Goal: Task Accomplishment & Management: Complete application form

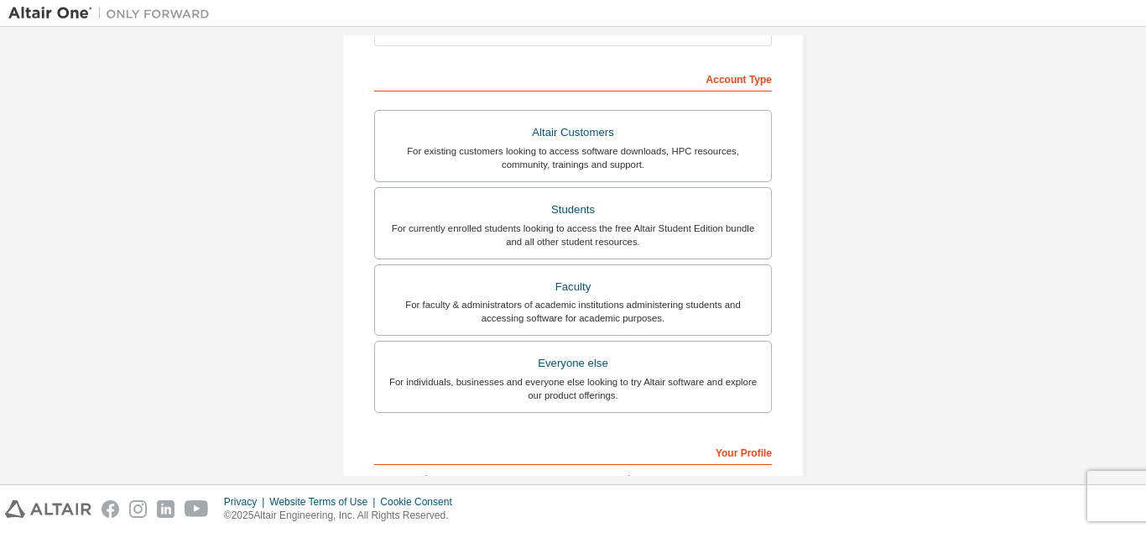
scroll to position [242, 0]
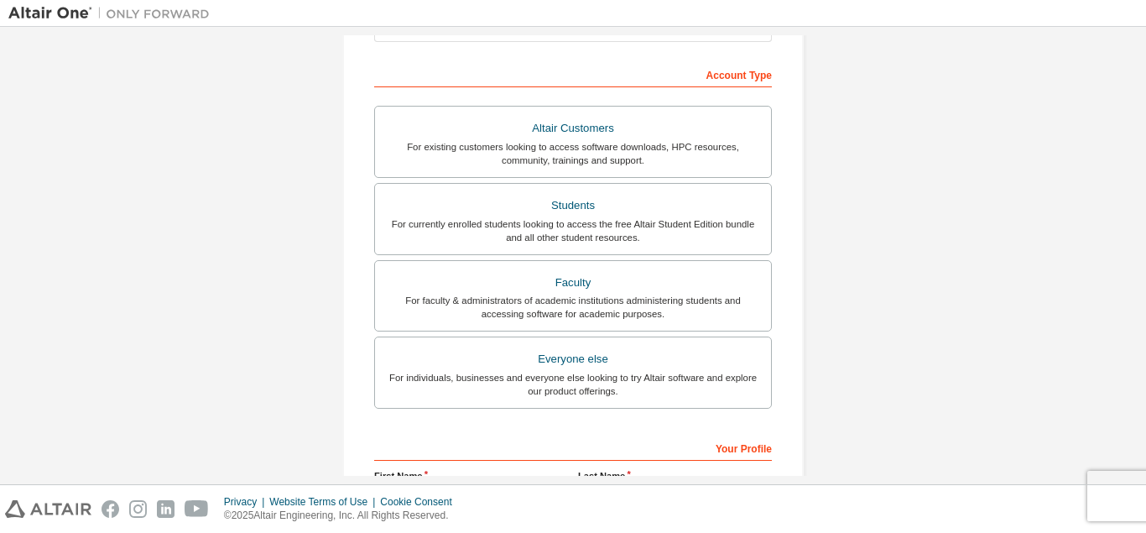
type input "**********"
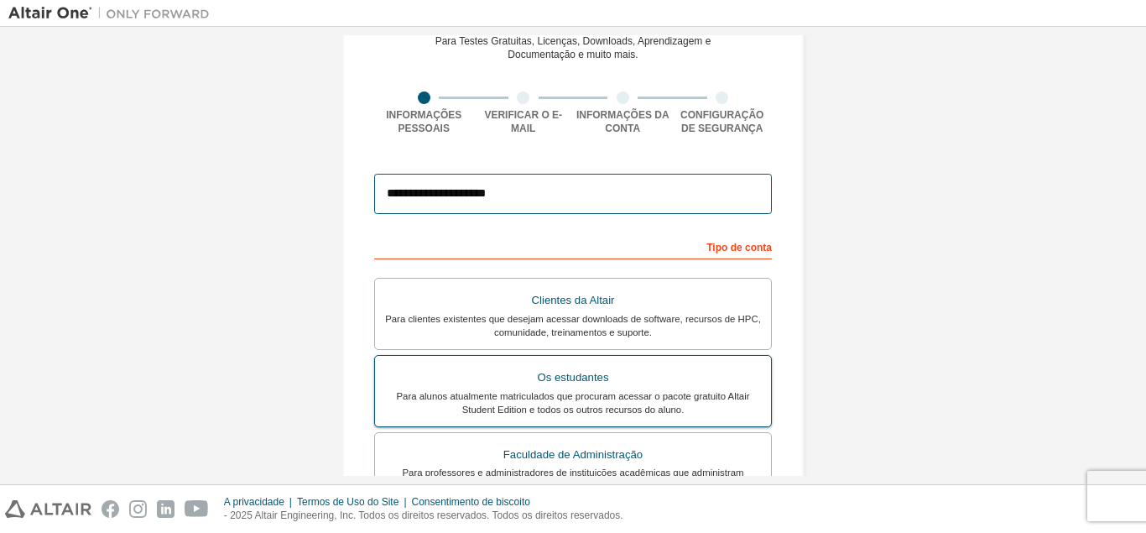
scroll to position [161, 0]
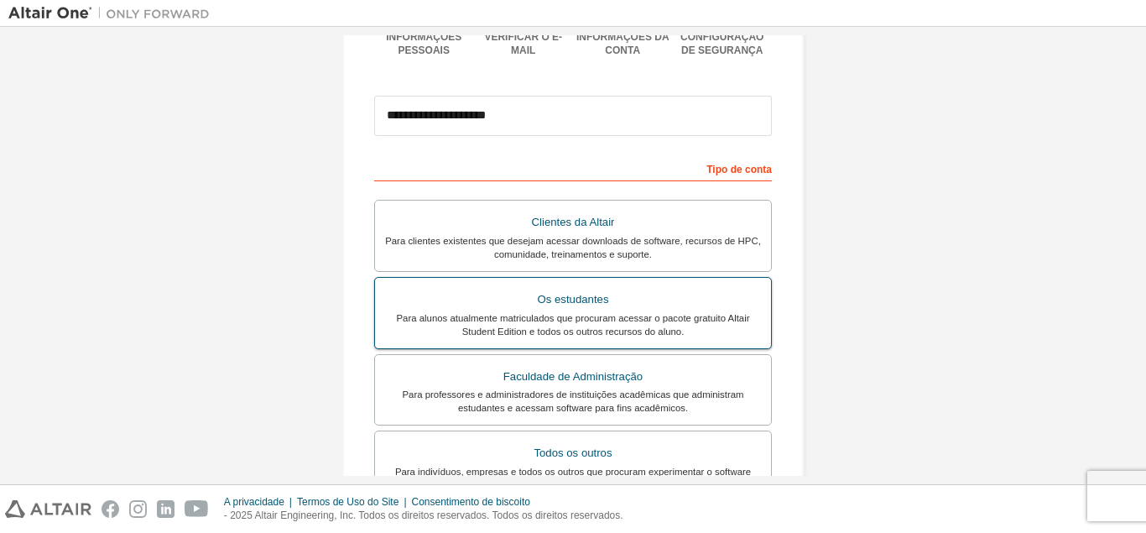
click at [624, 287] on label "Os estudantes Para alunos atualmente matriculados que procuram acessar o pacote…" at bounding box center [573, 313] width 398 height 72
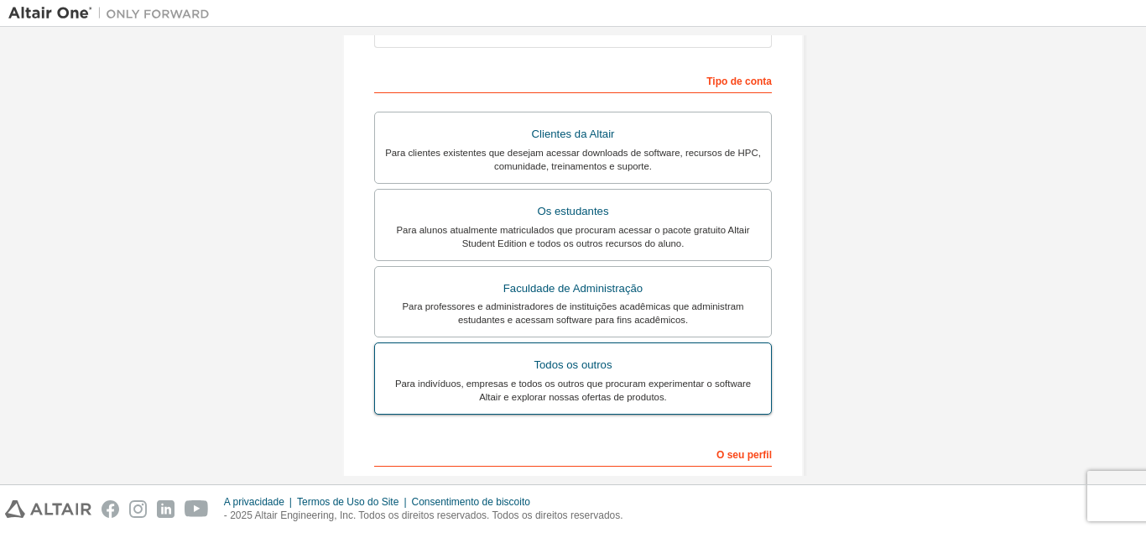
scroll to position [462, 0]
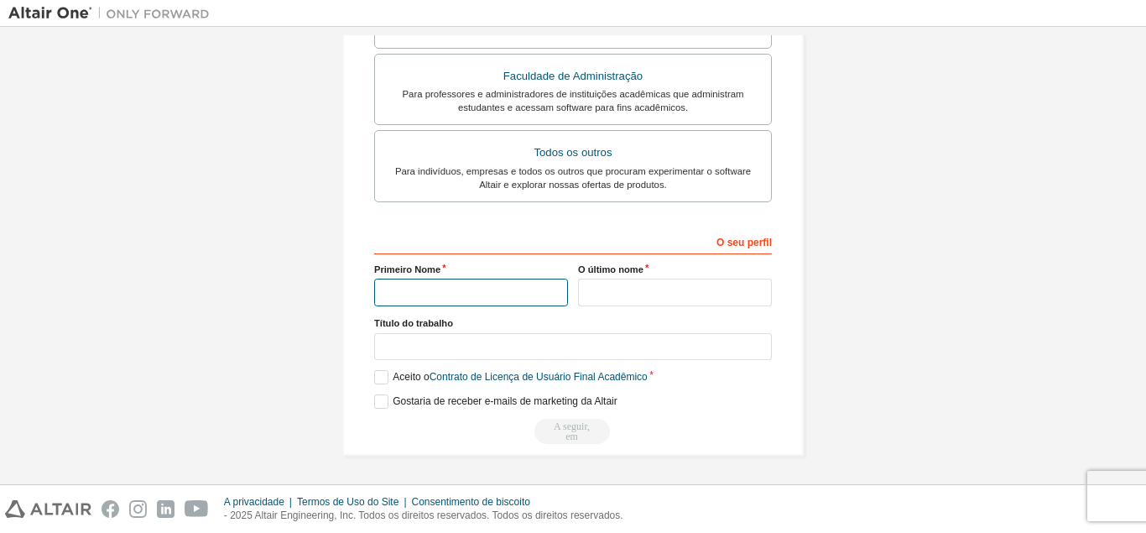
click at [450, 283] on input "text" at bounding box center [471, 293] width 194 height 28
type input "******"
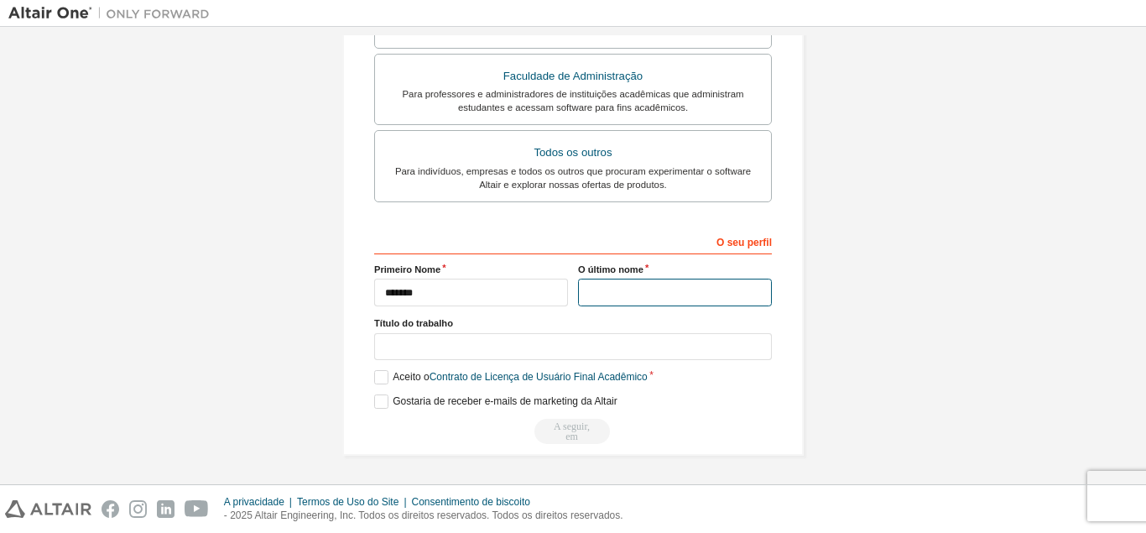
click at [602, 295] on input "text" at bounding box center [675, 293] width 194 height 28
type input "**********"
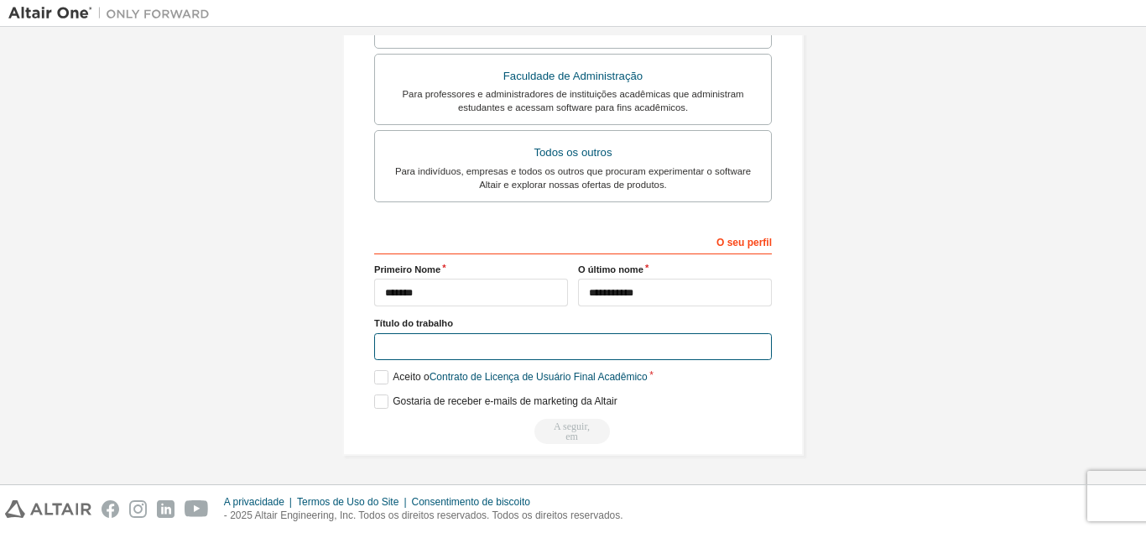
click at [560, 344] on input "text" at bounding box center [573, 347] width 398 height 28
click at [383, 380] on label "Aceito o Contrato de Licença de Usuário Final Acadêmico" at bounding box center [511, 377] width 274 height 14
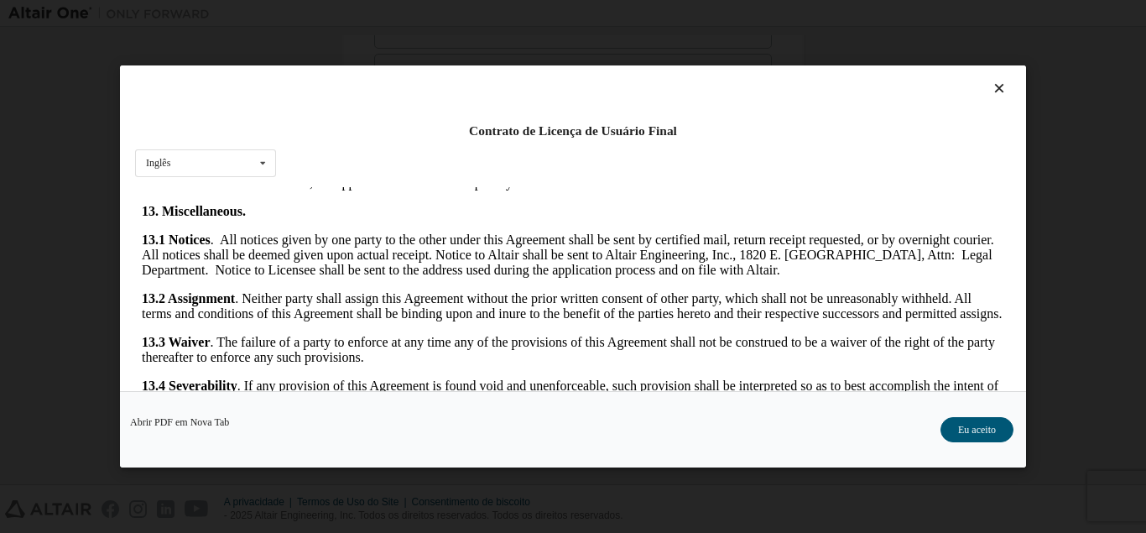
scroll to position [2740, 0]
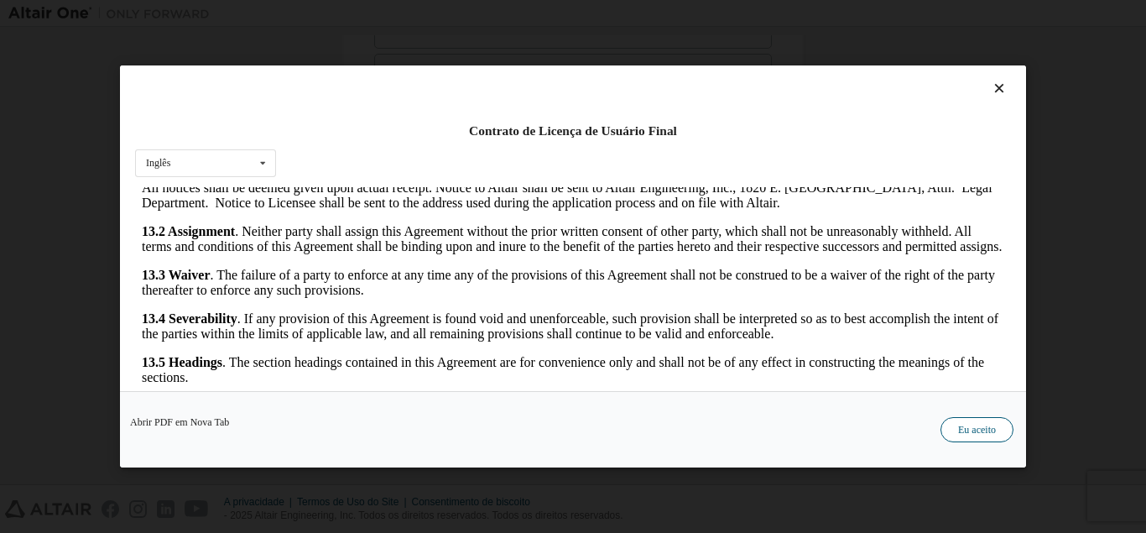
click at [986, 438] on button "Eu aceito" at bounding box center [976, 429] width 73 height 25
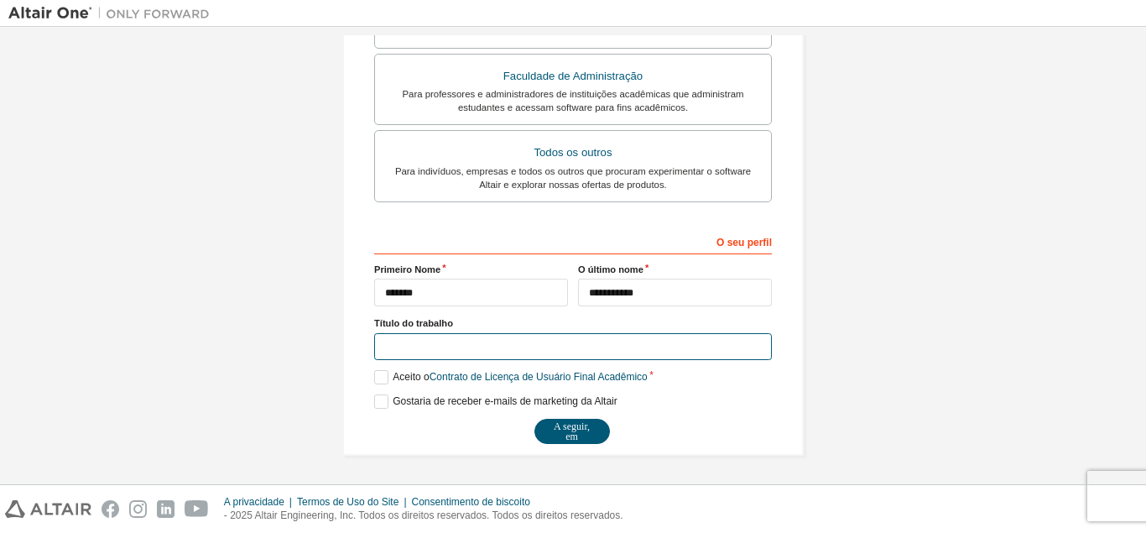
click at [467, 357] on input "text" at bounding box center [573, 347] width 398 height 28
click at [463, 316] on label "Título do trabalho" at bounding box center [573, 322] width 398 height 13
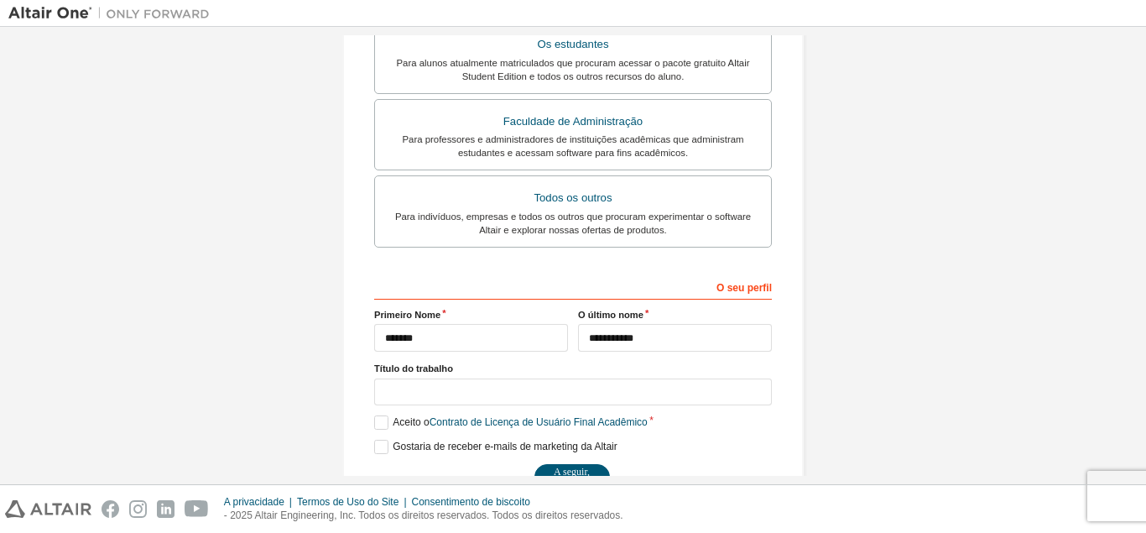
scroll to position [462, 0]
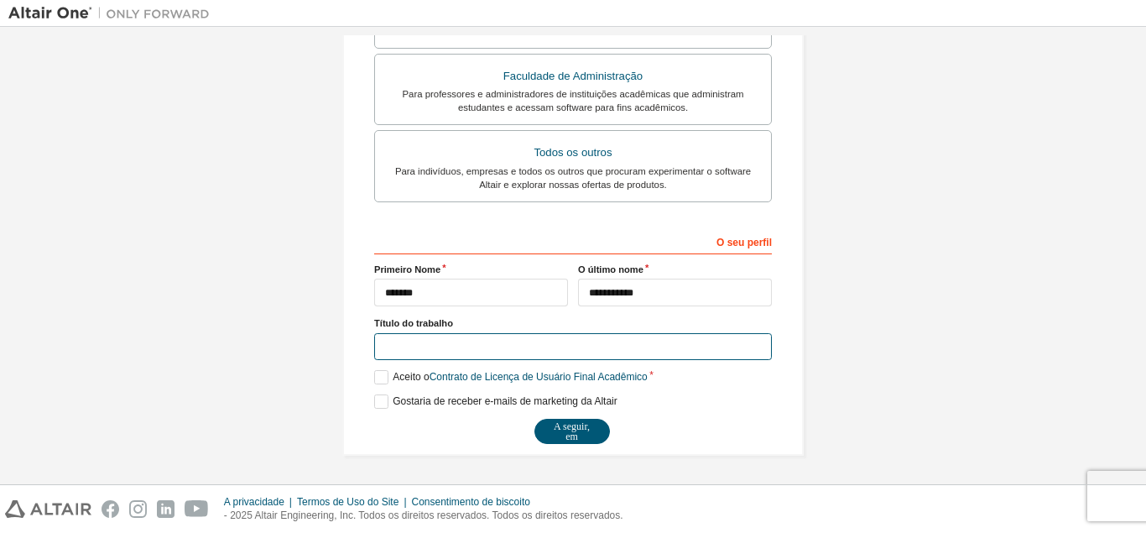
click at [456, 339] on input "text" at bounding box center [573, 347] width 398 height 28
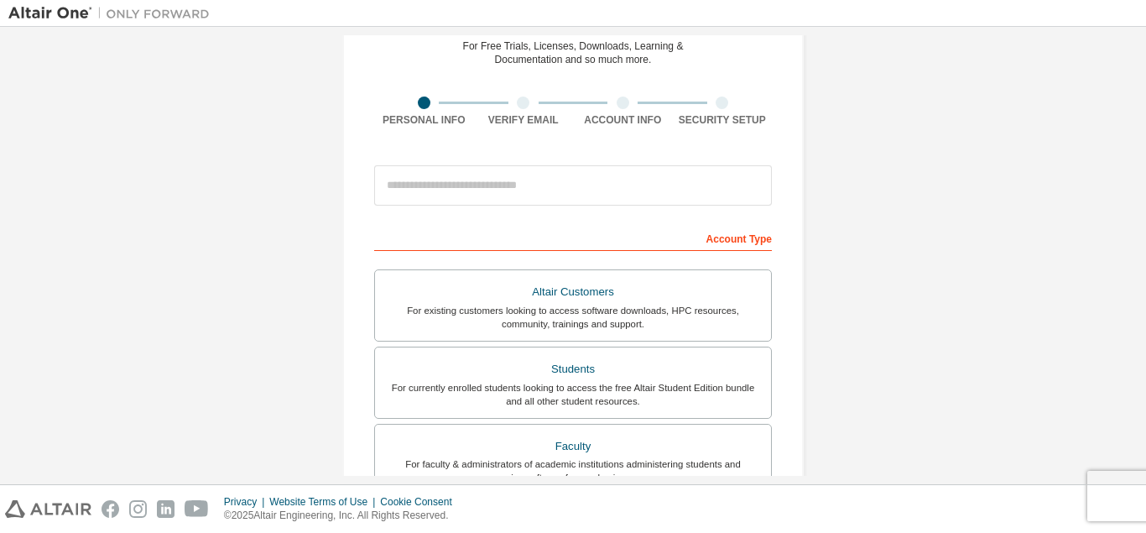
scroll to position [46, 0]
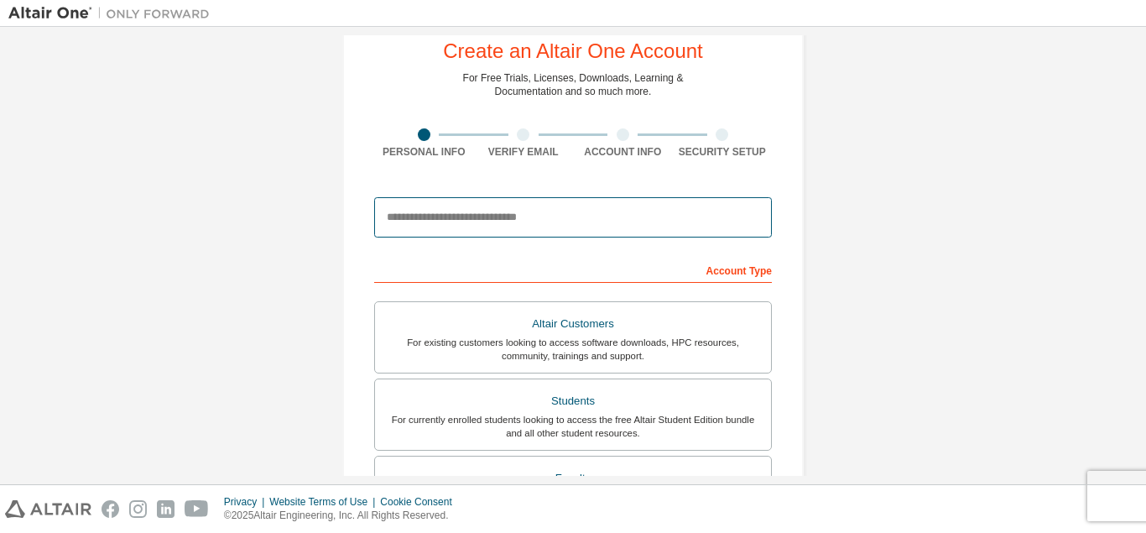
click at [526, 220] on input "email" at bounding box center [573, 217] width 398 height 40
type input "*"
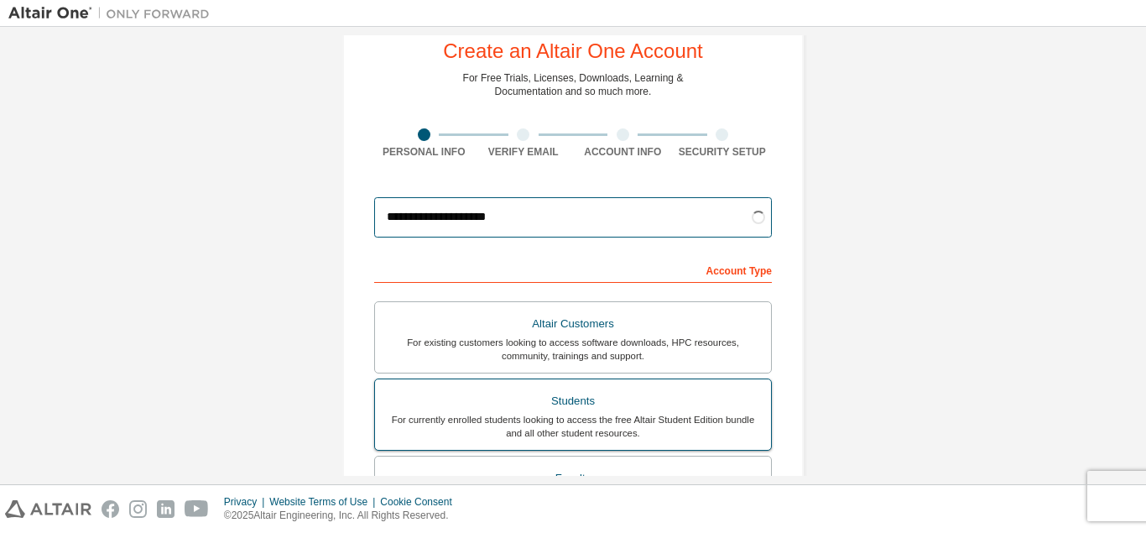
scroll to position [127, 0]
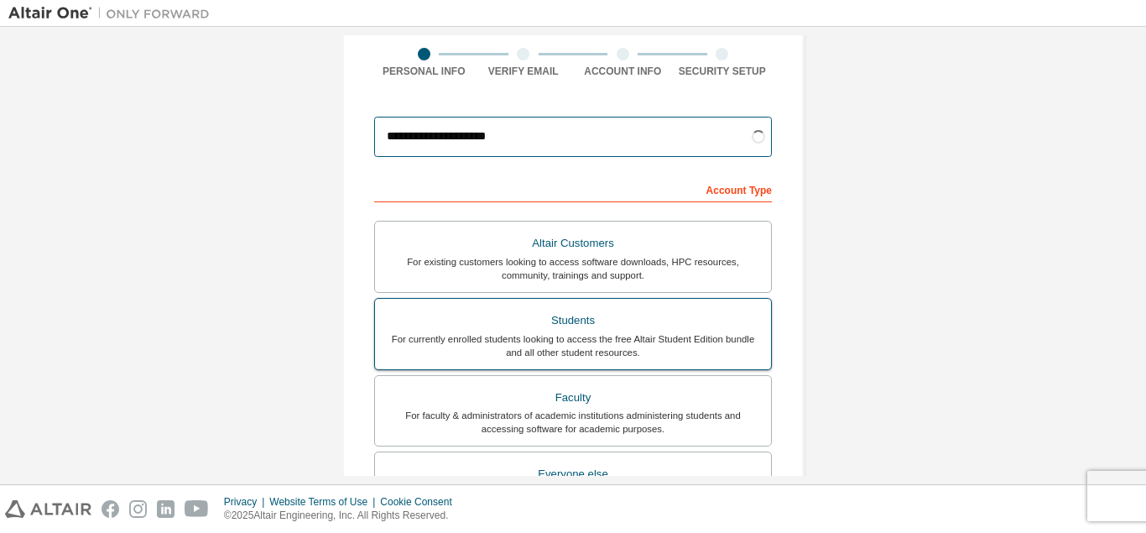
type input "**********"
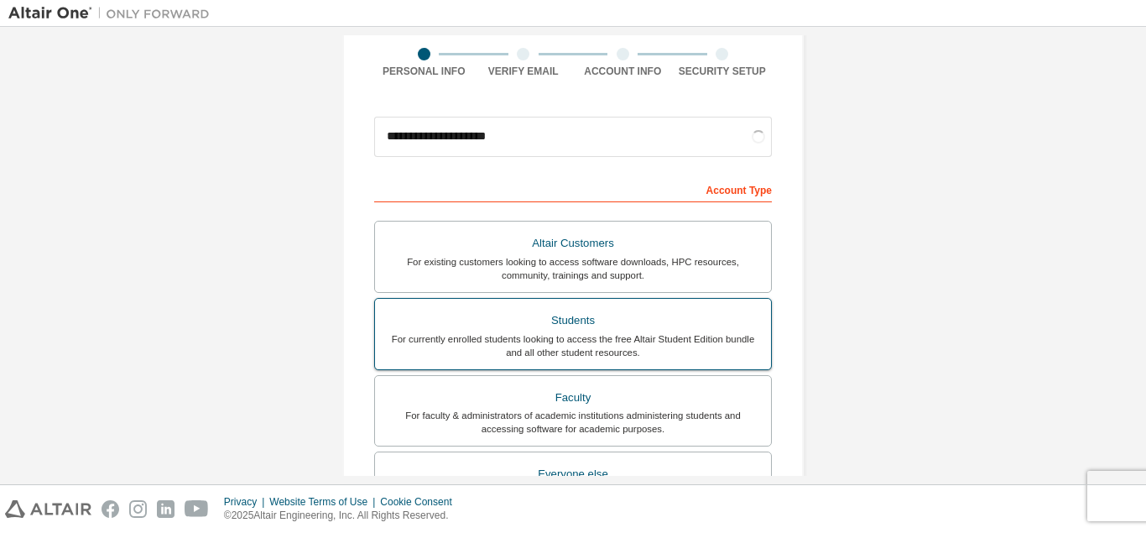
click at [576, 352] on div "For currently enrolled students looking to access the free Altair Student Editi…" at bounding box center [573, 345] width 376 height 27
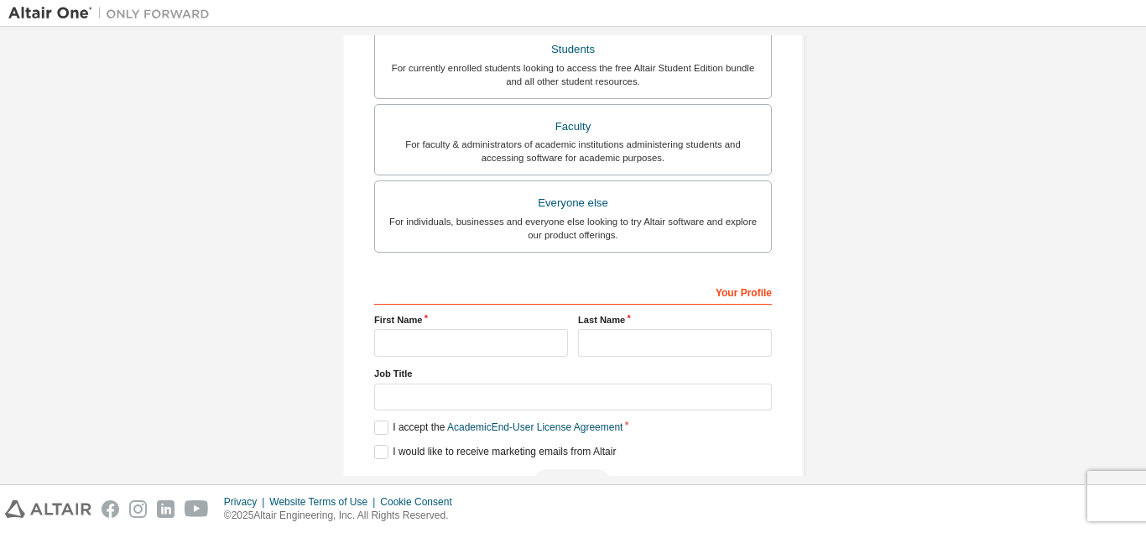
scroll to position [449, 0]
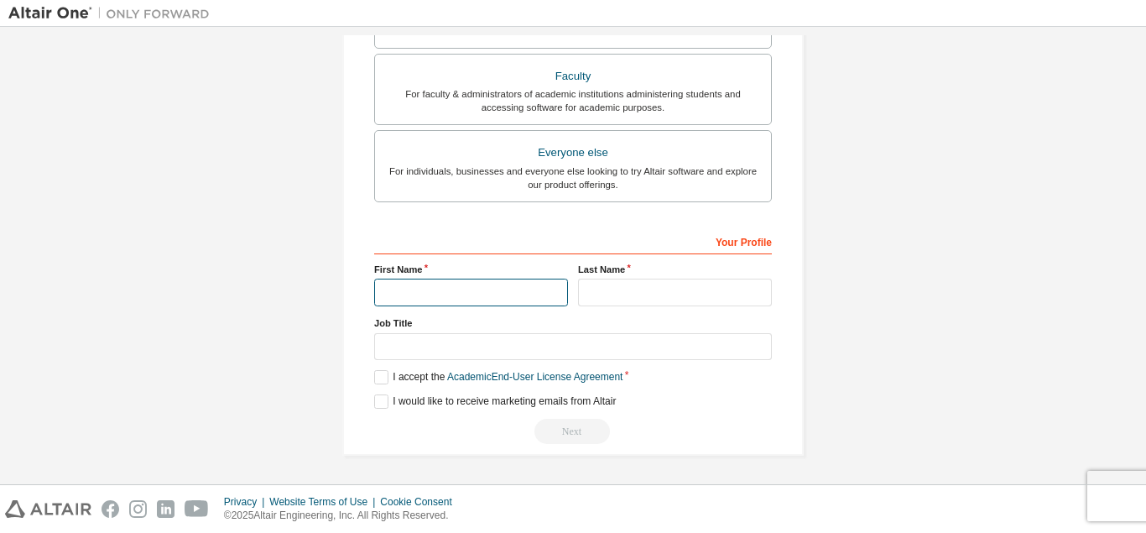
click at [485, 290] on input "text" at bounding box center [471, 293] width 194 height 28
type input "******"
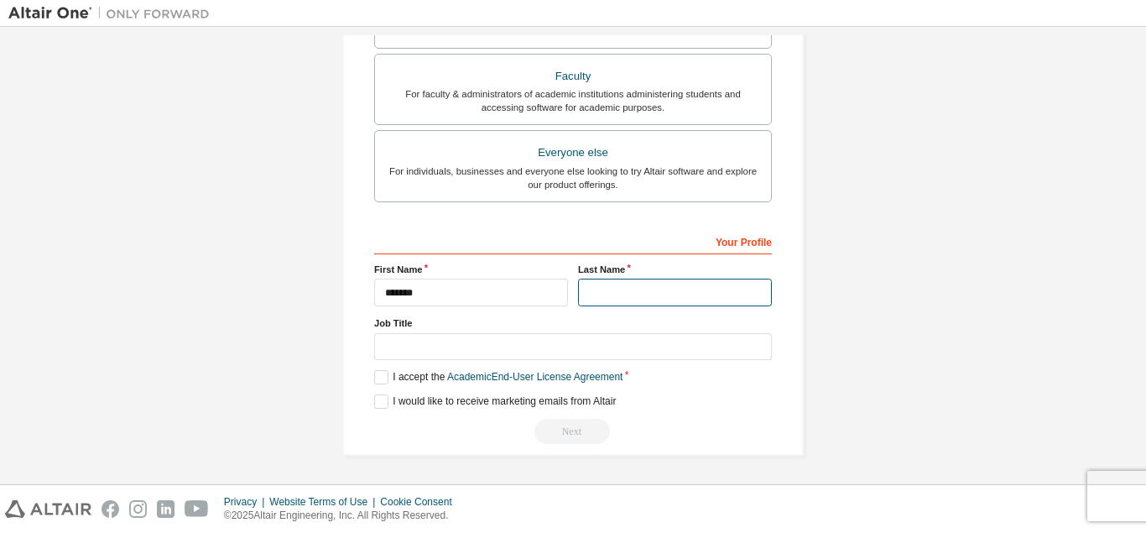
click at [604, 283] on input "text" at bounding box center [675, 293] width 194 height 28
type input "**********"
click at [381, 376] on label "I accept the Academic End-User License Agreement" at bounding box center [498, 377] width 248 height 14
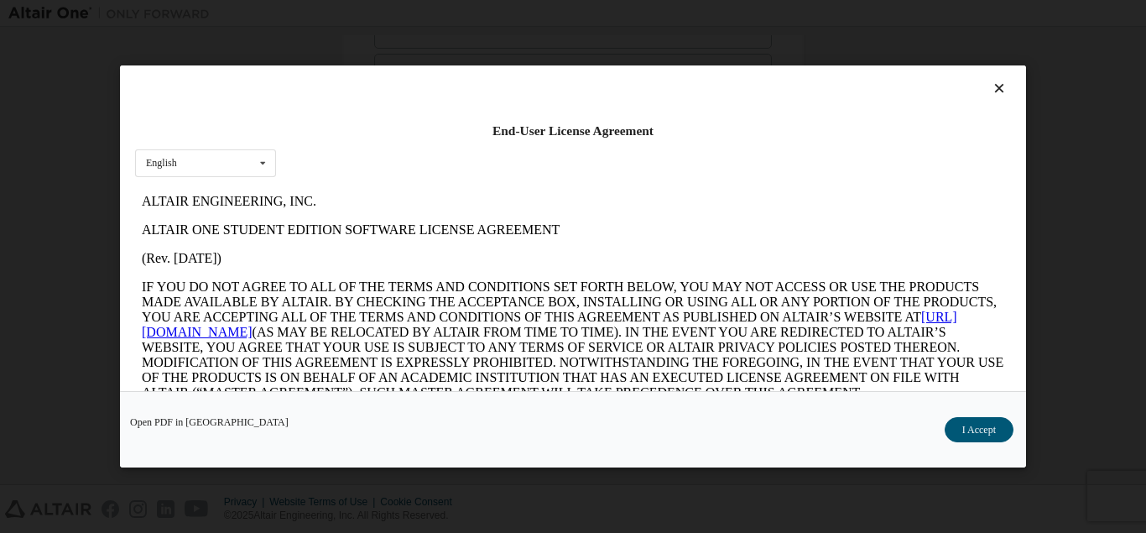
scroll to position [0, 0]
click at [961, 425] on button "I Accept" at bounding box center [979, 429] width 69 height 25
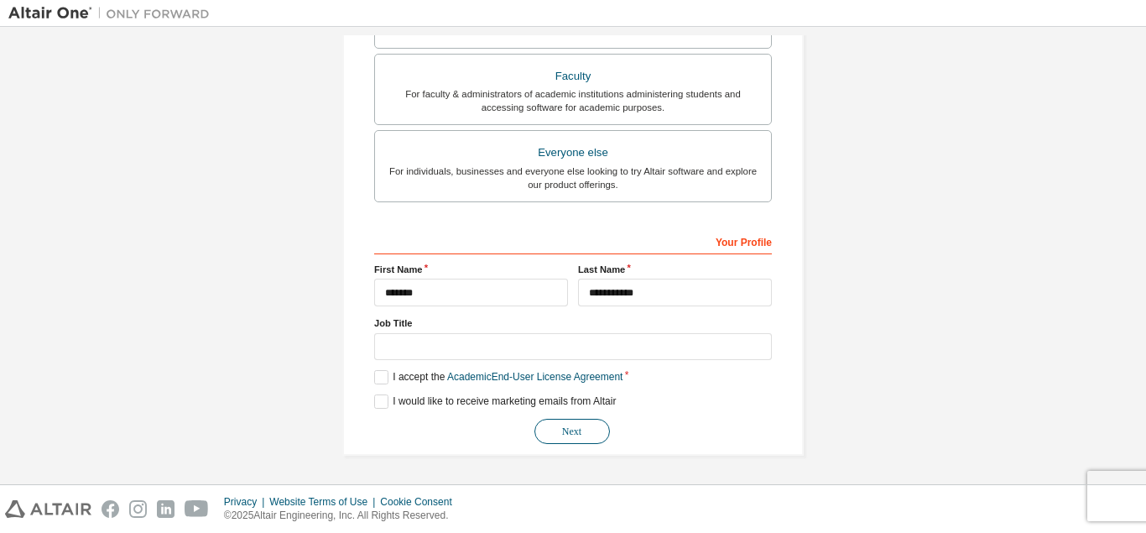
click at [586, 425] on button "Next" at bounding box center [572, 431] width 76 height 25
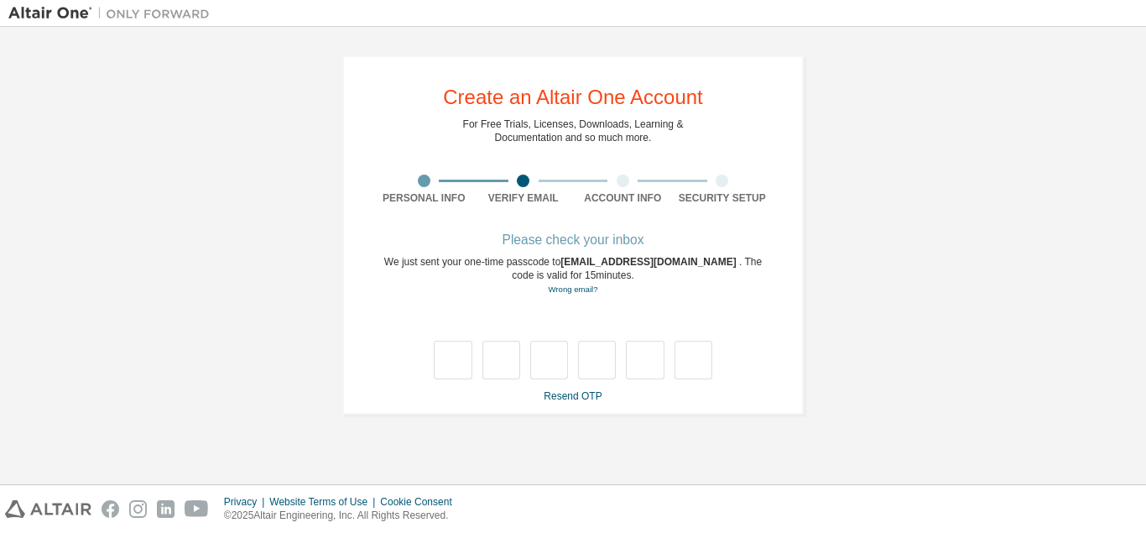
type input "*"
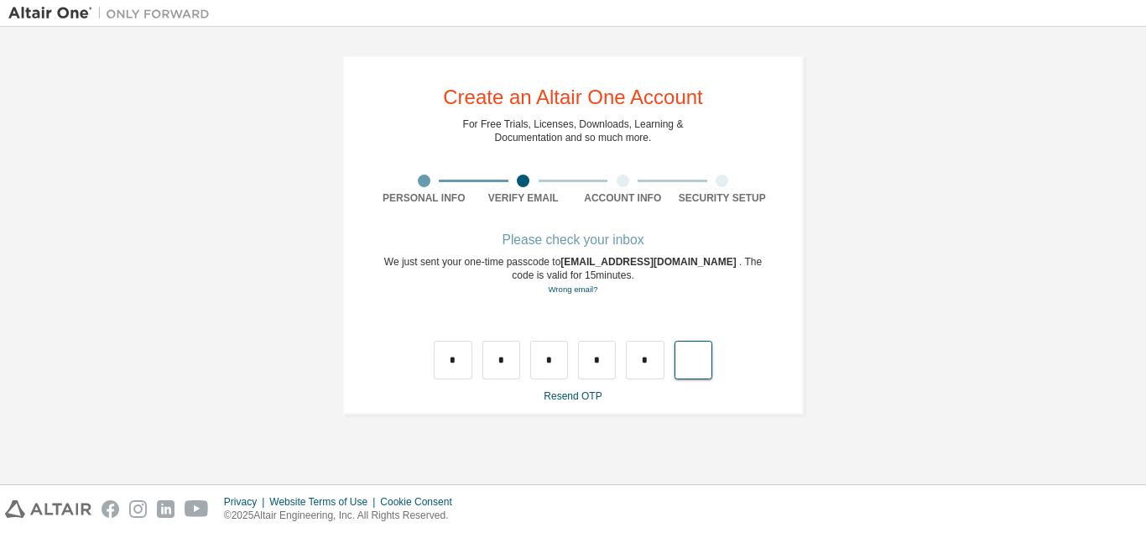
type input "*"
